Goal: Unclear

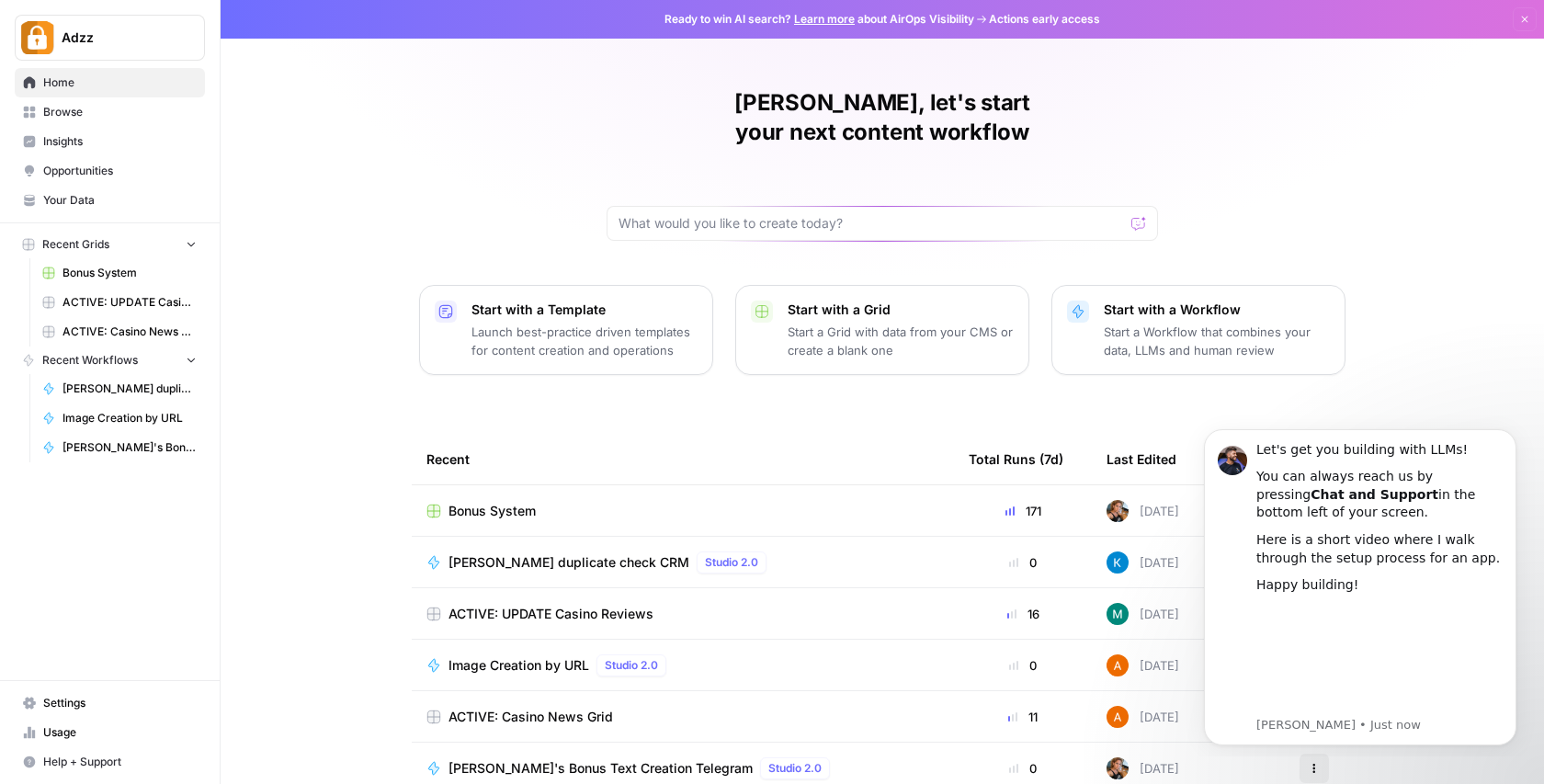
click at [1392, 182] on div "[PERSON_NAME], let's start your next content workflow Start with a Template Lau…" at bounding box center [882, 438] width 1323 height 875
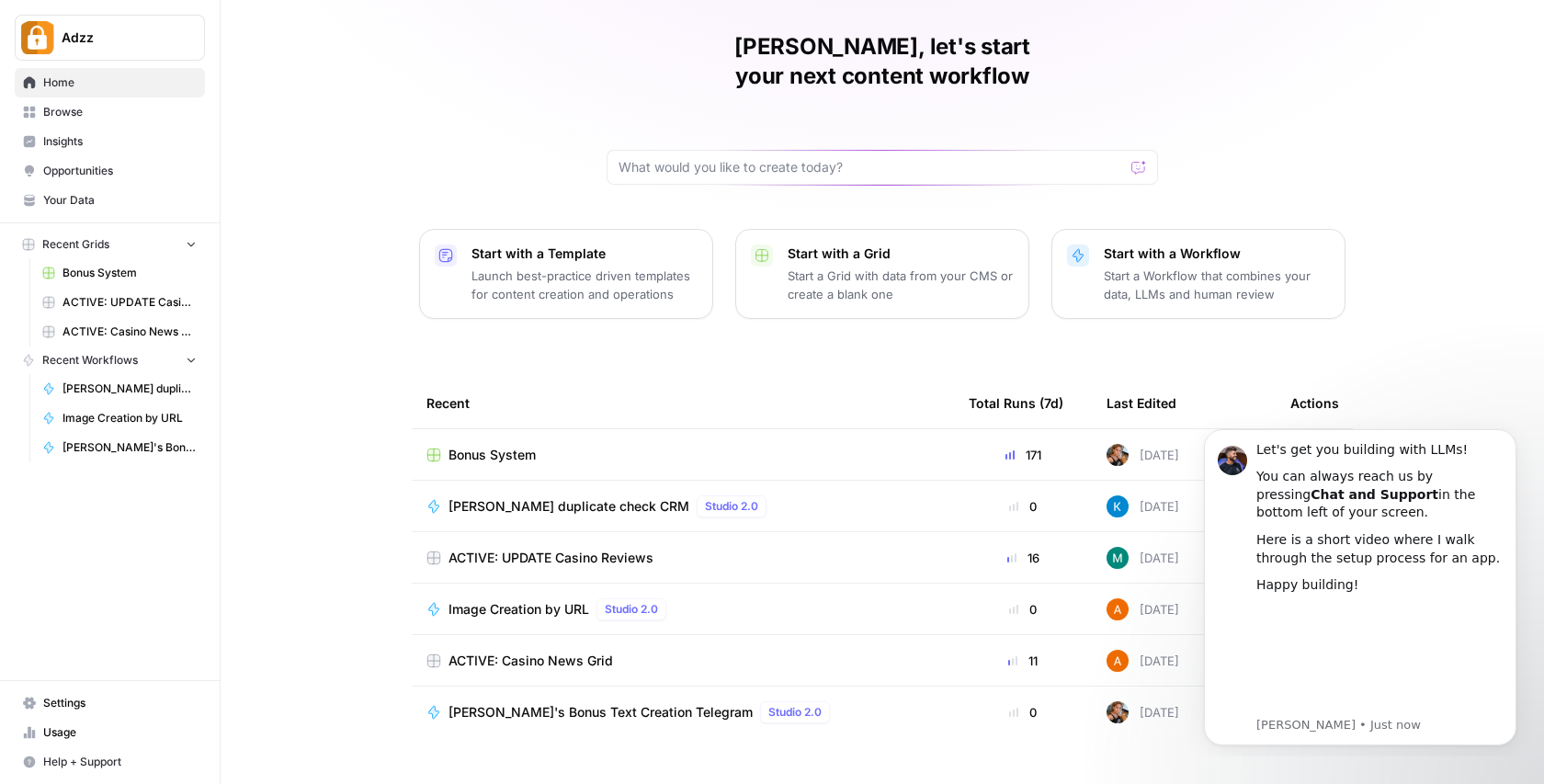
scroll to position [61, 0]
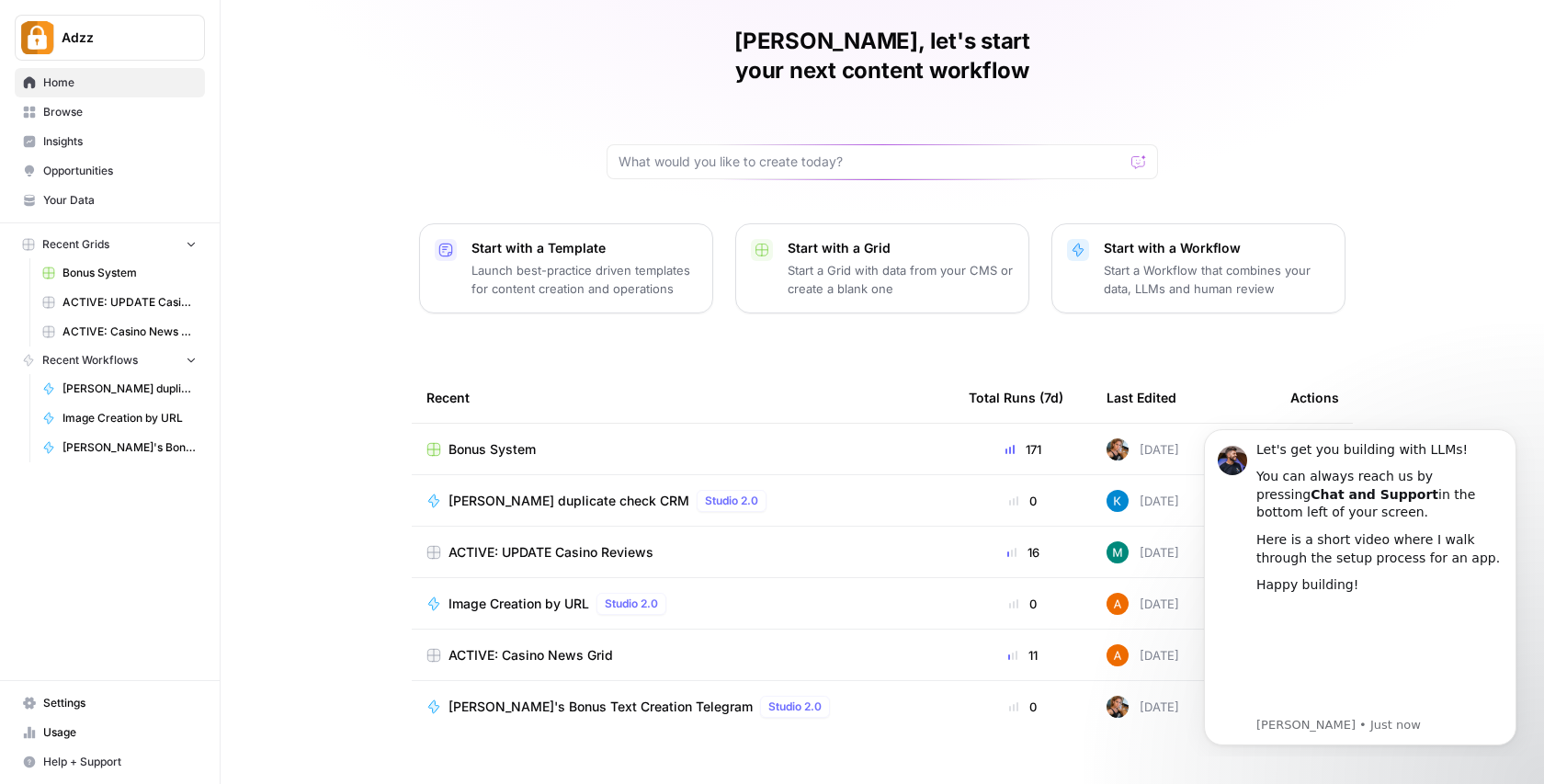
click at [1425, 164] on div "[PERSON_NAME], let's start your next content workflow Start with a Template Lau…" at bounding box center [882, 376] width 1323 height 875
click at [1511, 436] on icon "Dismiss notification" at bounding box center [1509, 434] width 7 height 7
